Goal: Task Accomplishment & Management: Manage account settings

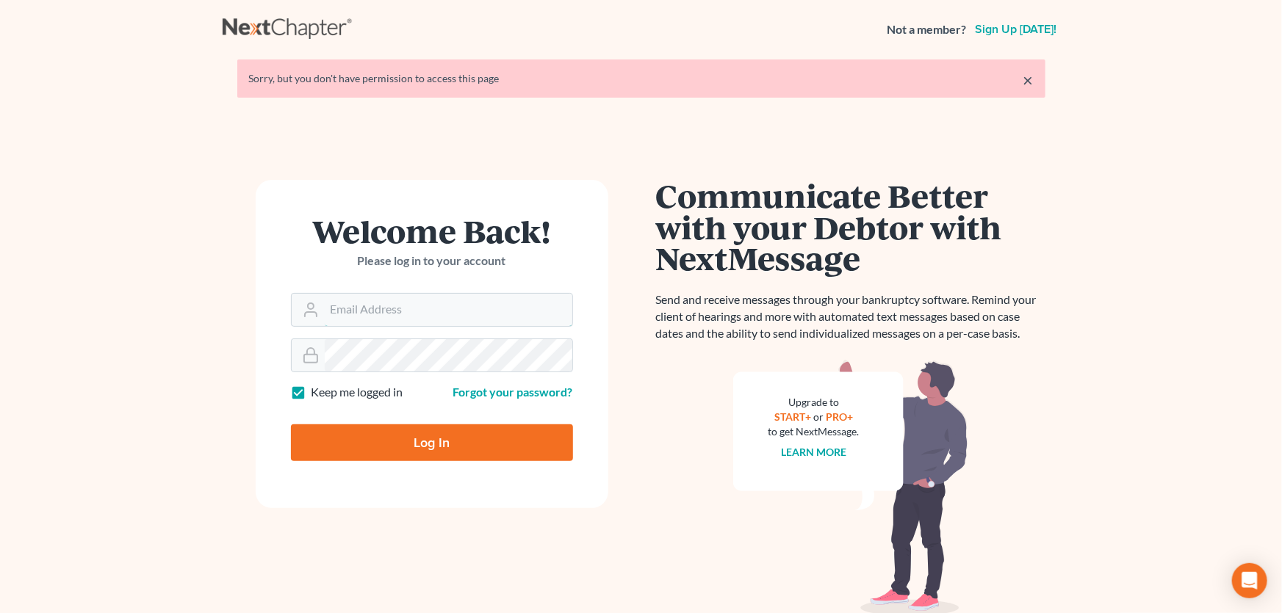
type input "philip@bblawoffice.net"
click at [404, 433] on input "Log In" at bounding box center [432, 443] width 282 height 37
type input "Thinking..."
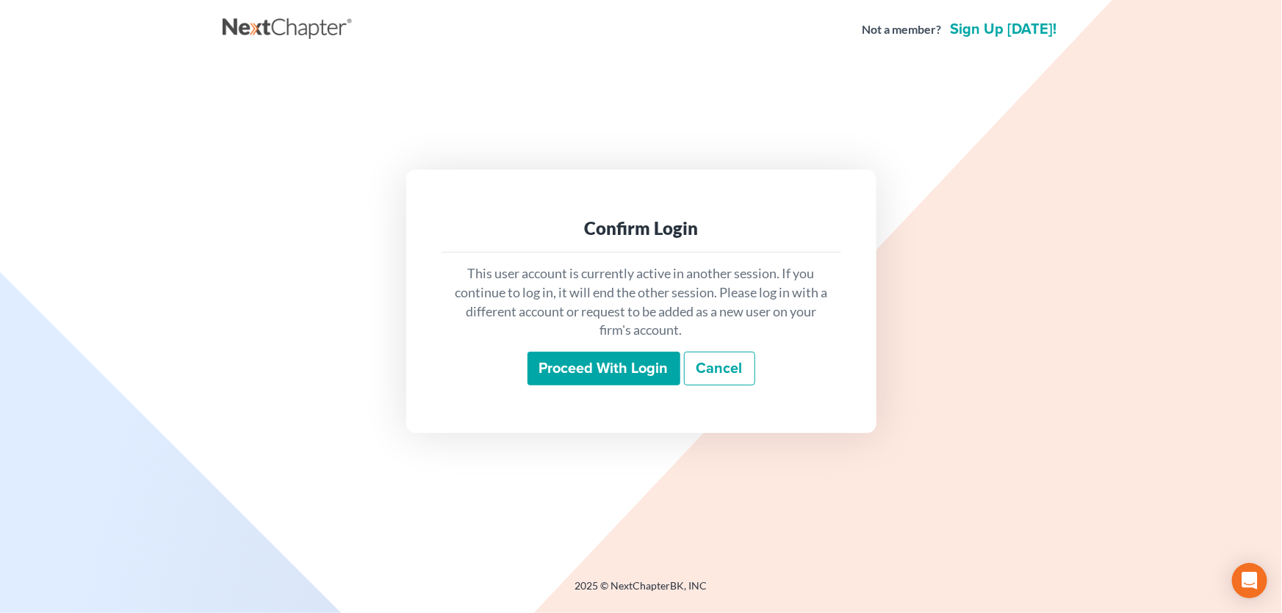
click at [605, 361] on input "Proceed with login" at bounding box center [603, 369] width 153 height 34
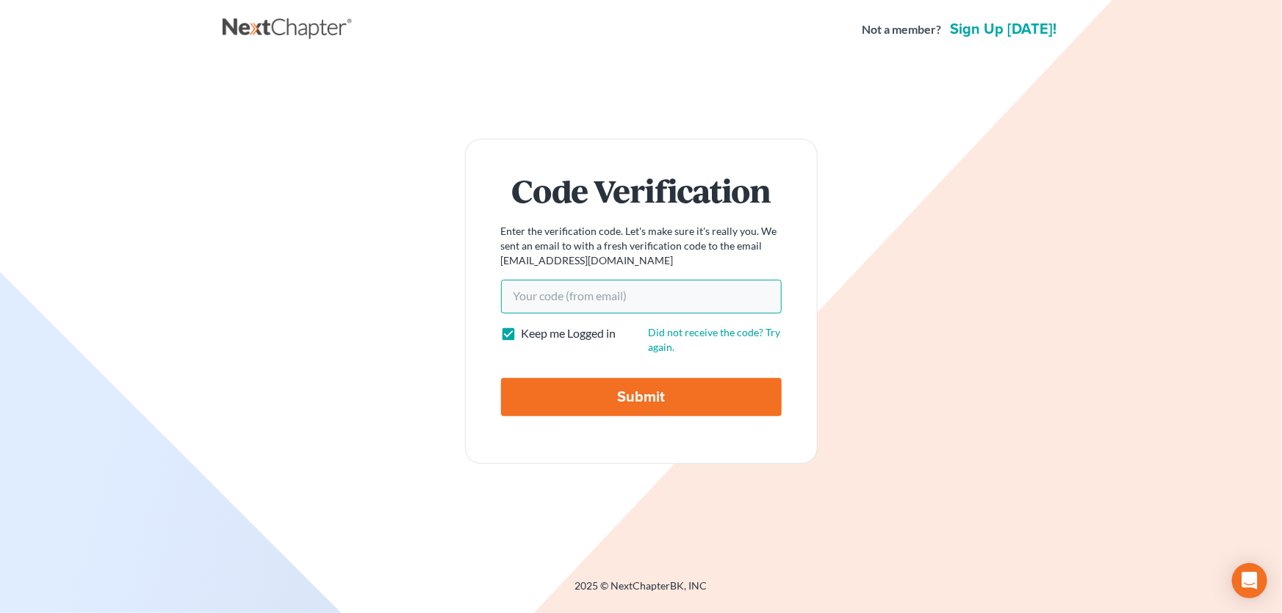
click at [558, 294] on input "Your code(from email)" at bounding box center [641, 297] width 281 height 34
paste input "330657"
type input "330657"
click at [610, 393] on input "Submit" at bounding box center [641, 397] width 281 height 38
type input "Thinking..."
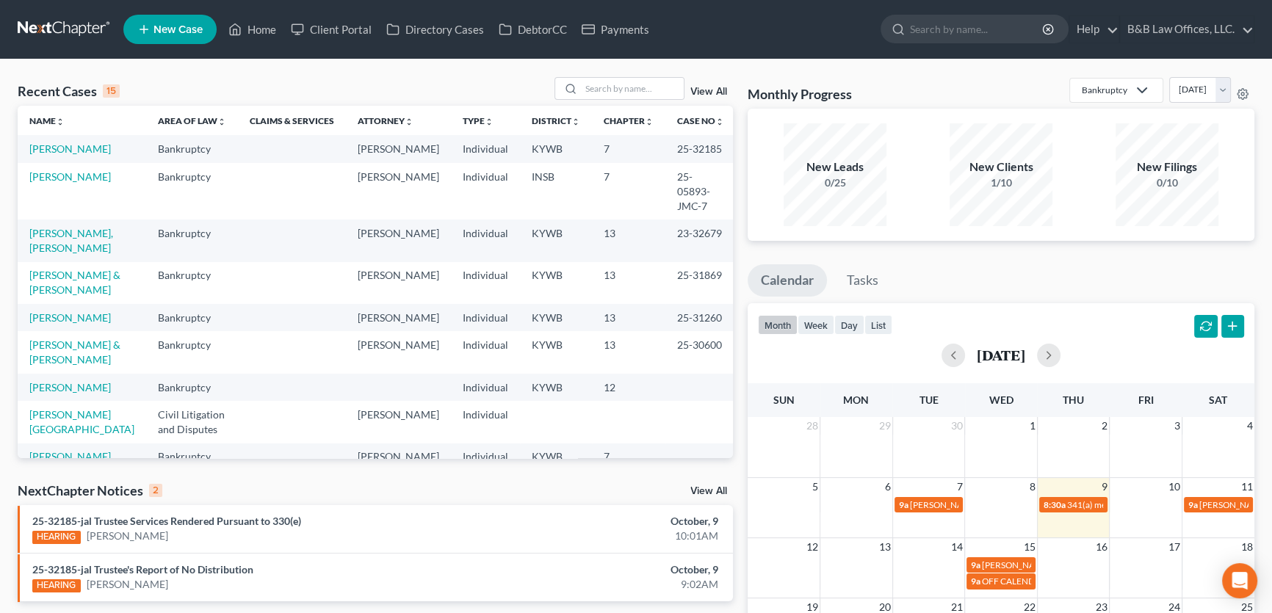
scroll to position [133, 0]
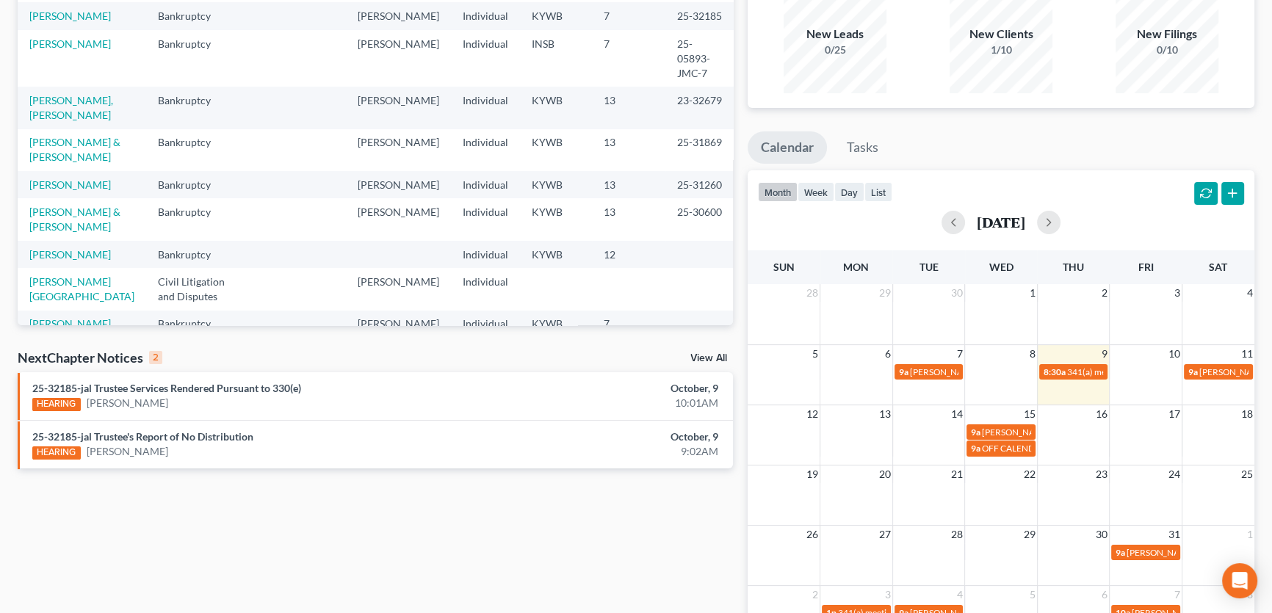
click at [709, 359] on link "View All" at bounding box center [709, 358] width 37 height 10
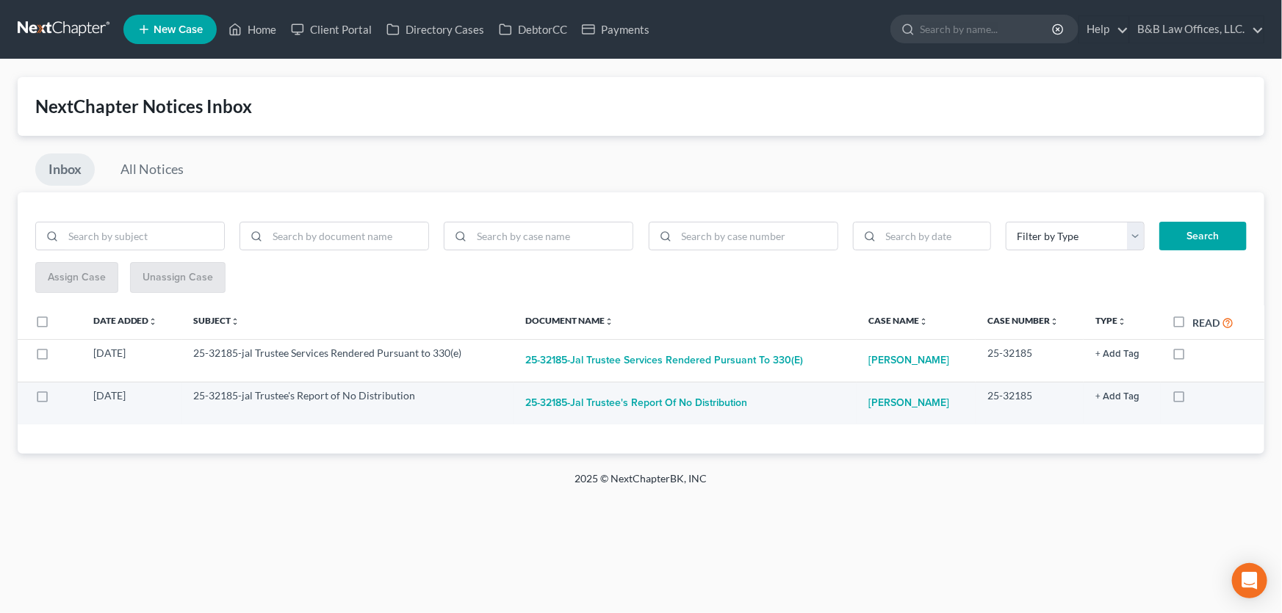
click at [1193, 400] on label at bounding box center [1193, 400] width 0 height 0
click at [1199, 397] on input "checkbox" at bounding box center [1204, 394] width 10 height 10
checkbox input "true"
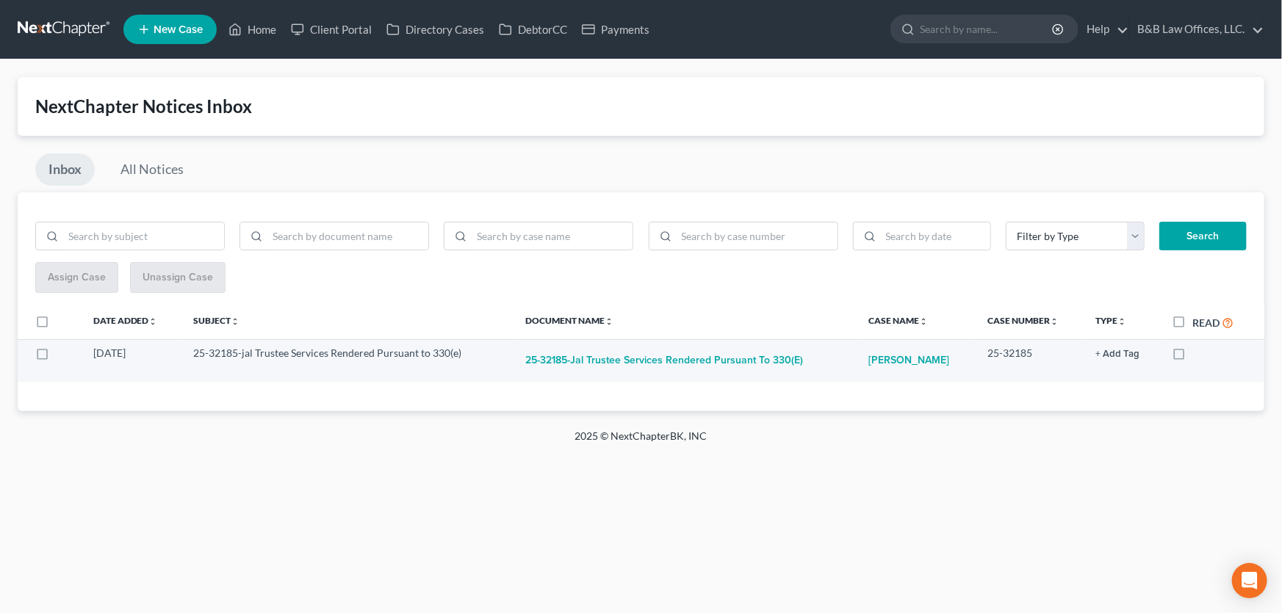
click at [1193, 357] on label at bounding box center [1193, 357] width 0 height 0
click at [1199, 356] on input "checkbox" at bounding box center [1204, 351] width 10 height 10
checkbox input "true"
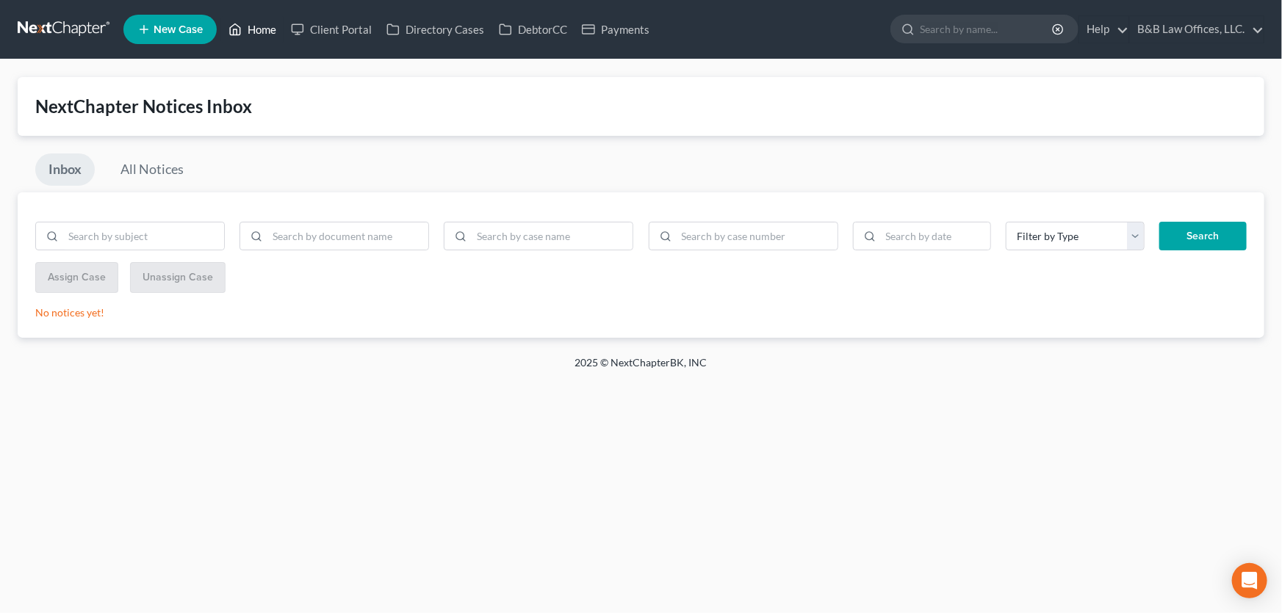
click at [262, 29] on link "Home" at bounding box center [252, 29] width 62 height 26
